Goal: Transaction & Acquisition: Purchase product/service

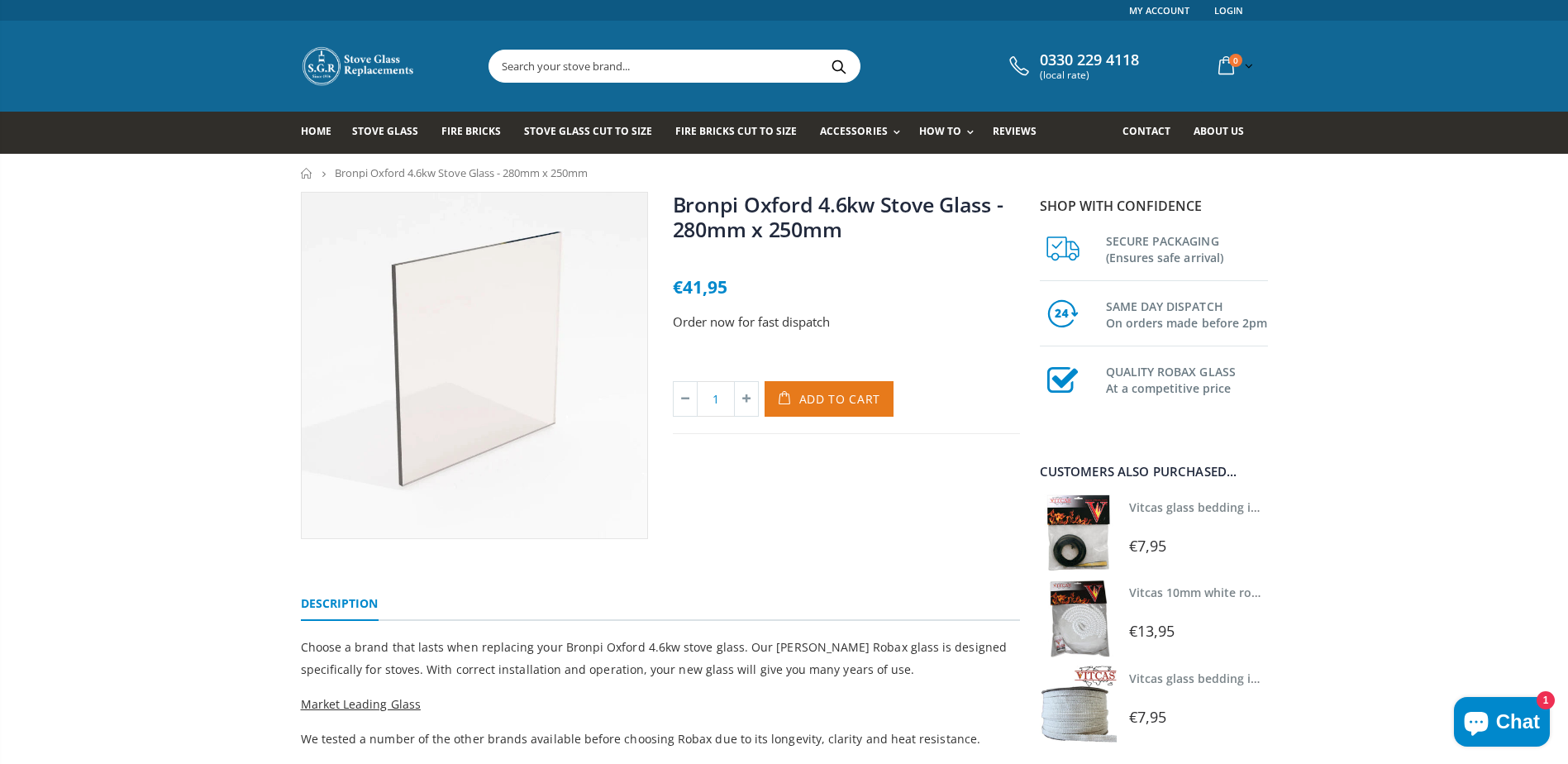
click at [875, 411] on button "Add to Cart" at bounding box center [829, 399] width 130 height 36
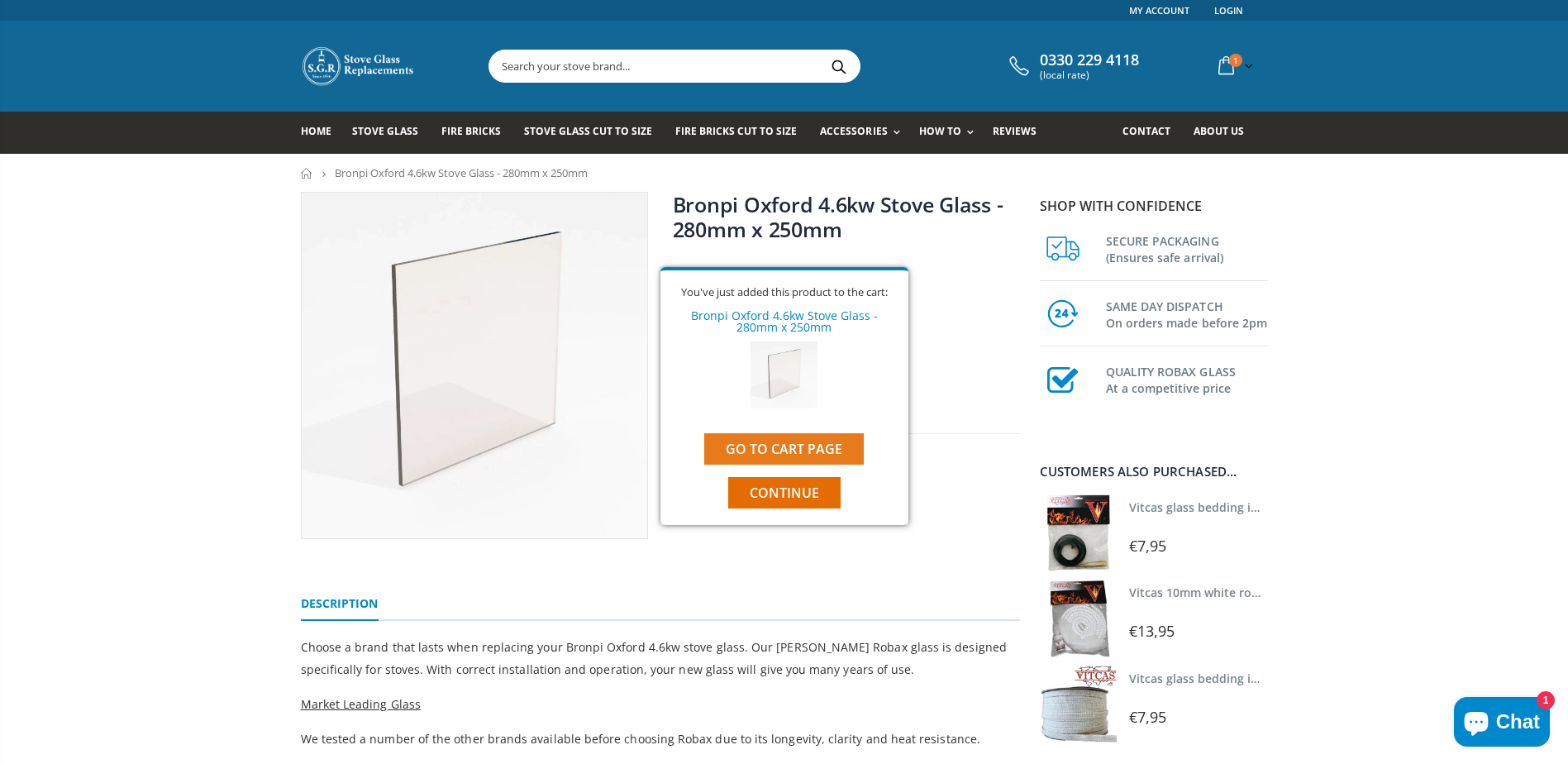
click at [843, 446] on link "Go to cart page" at bounding box center [784, 449] width 160 height 32
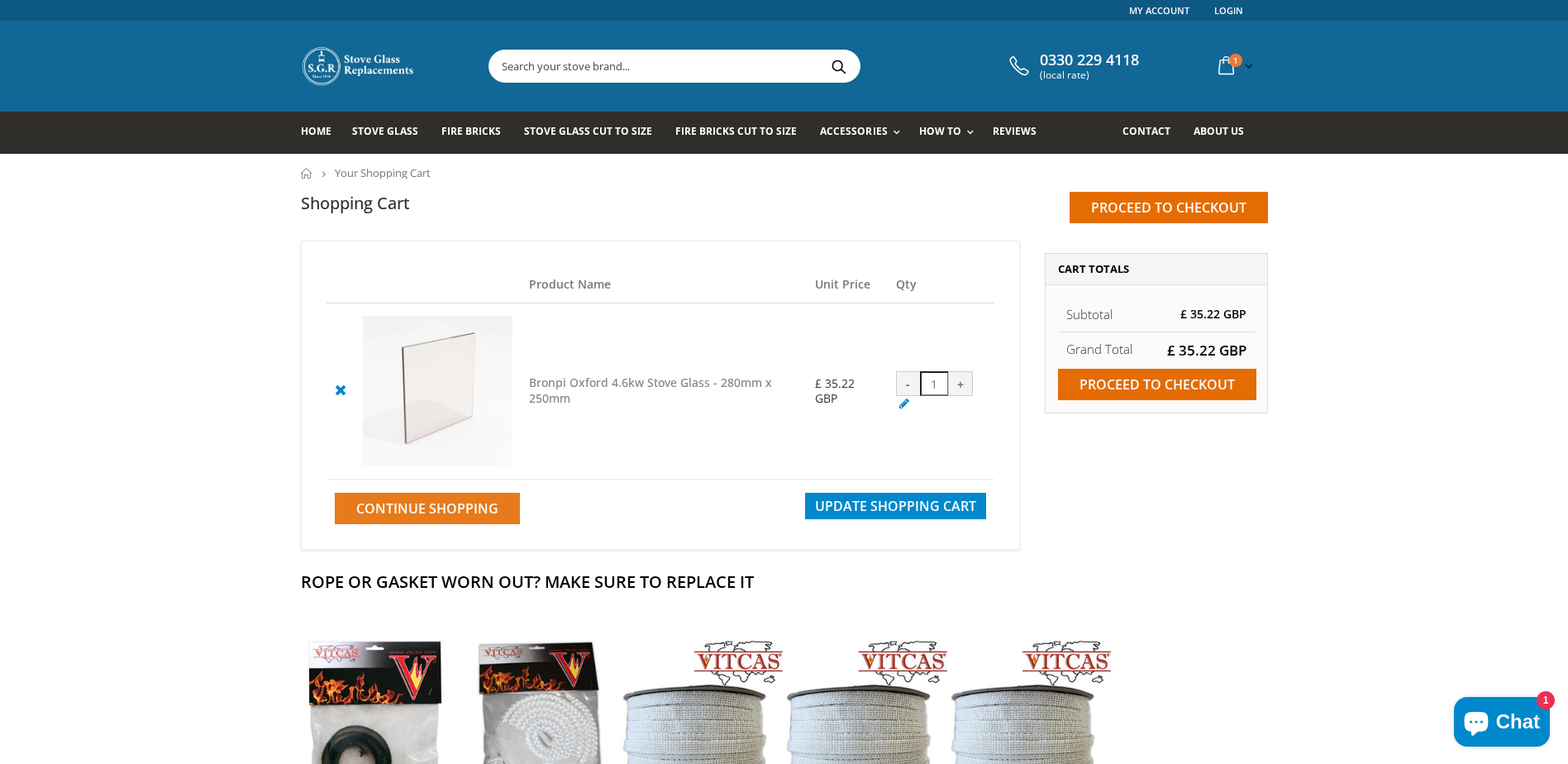
click at [454, 511] on span "Continue Shopping" at bounding box center [427, 508] width 142 height 18
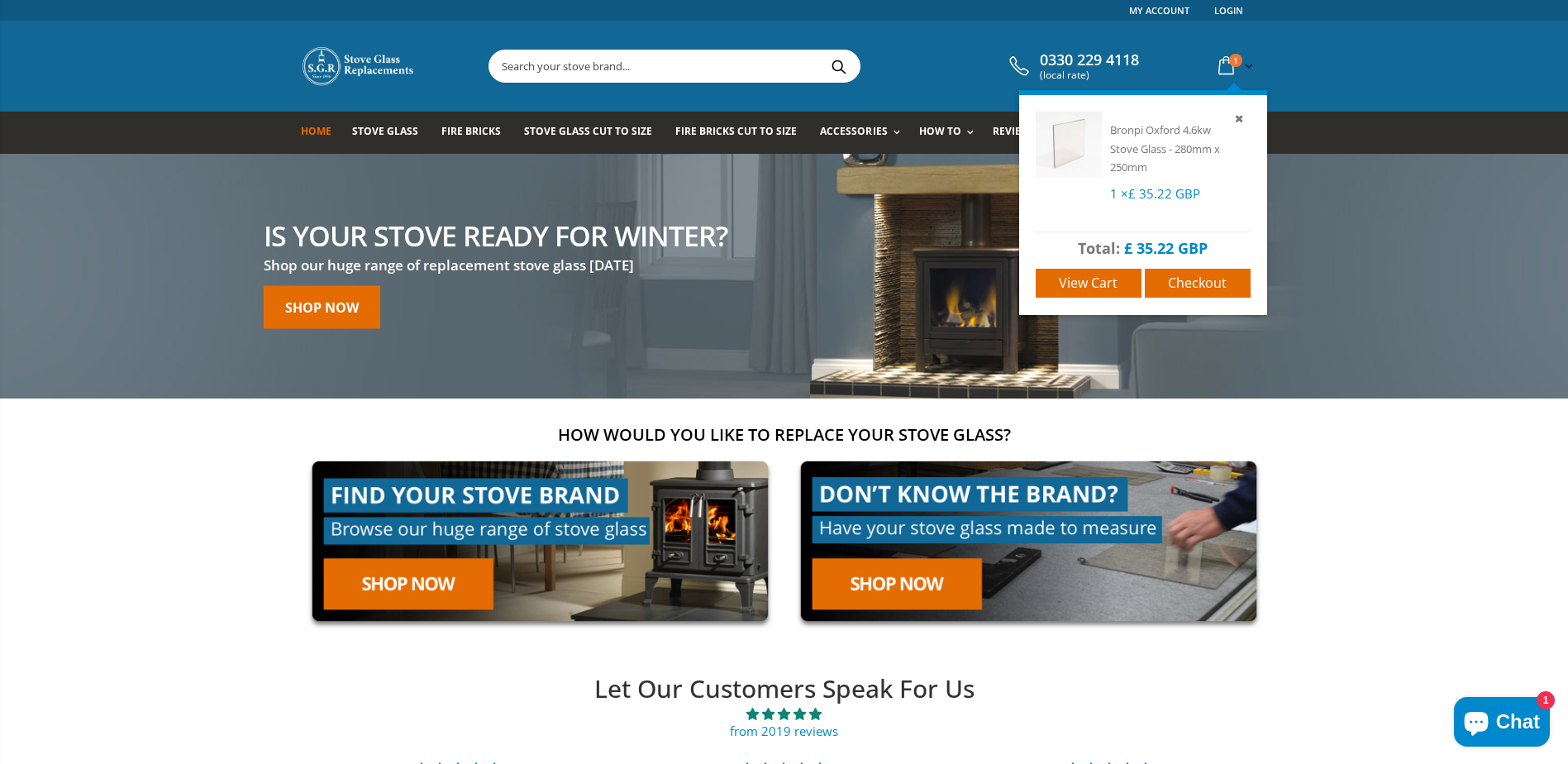
click at [1216, 56] on icon at bounding box center [1226, 66] width 29 height 30
